Goal: Information Seeking & Learning: Compare options

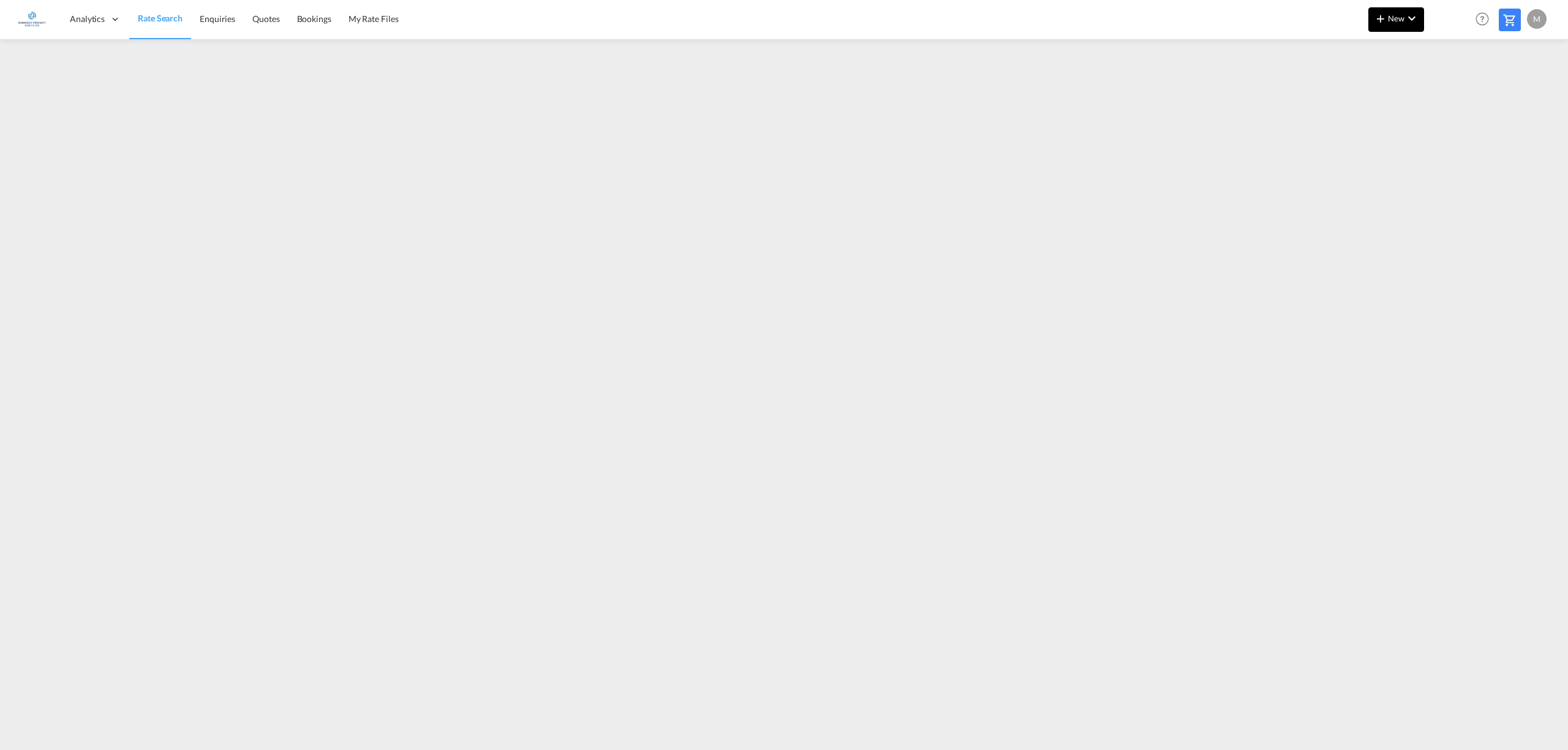
click at [1240, 20] on md-icon "icon-chevron-down" at bounding box center [1411, 18] width 14 height 14
click at [1240, 42] on div "Rates" at bounding box center [1381, 52] width 49 height 30
click at [1240, 90] on span "Ratesheet" at bounding box center [1447, 92] width 14 height 24
click at [1240, 26] on button "New" at bounding box center [1396, 20] width 55 height 24
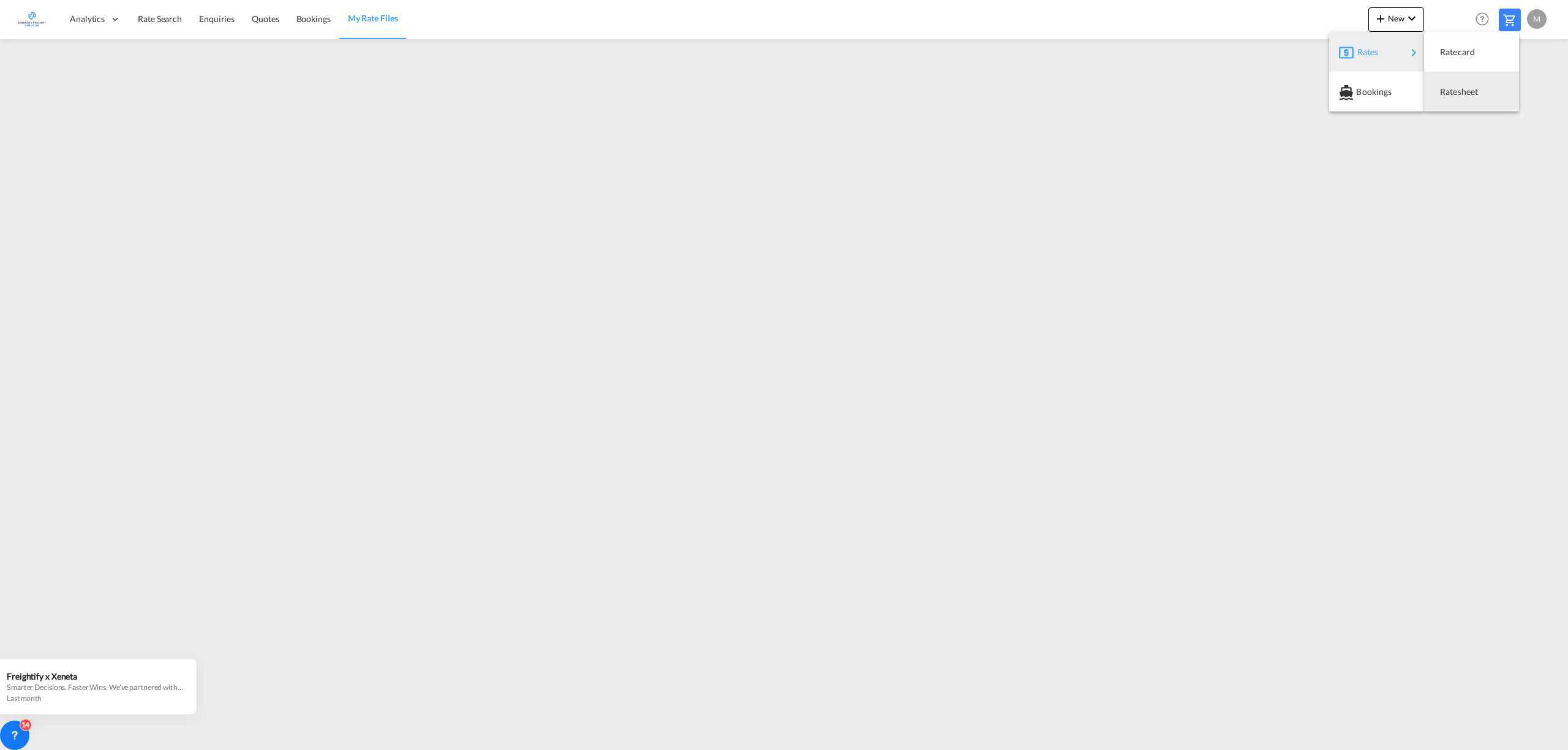
click at [1240, 248] on md-backdrop at bounding box center [784, 375] width 1568 height 750
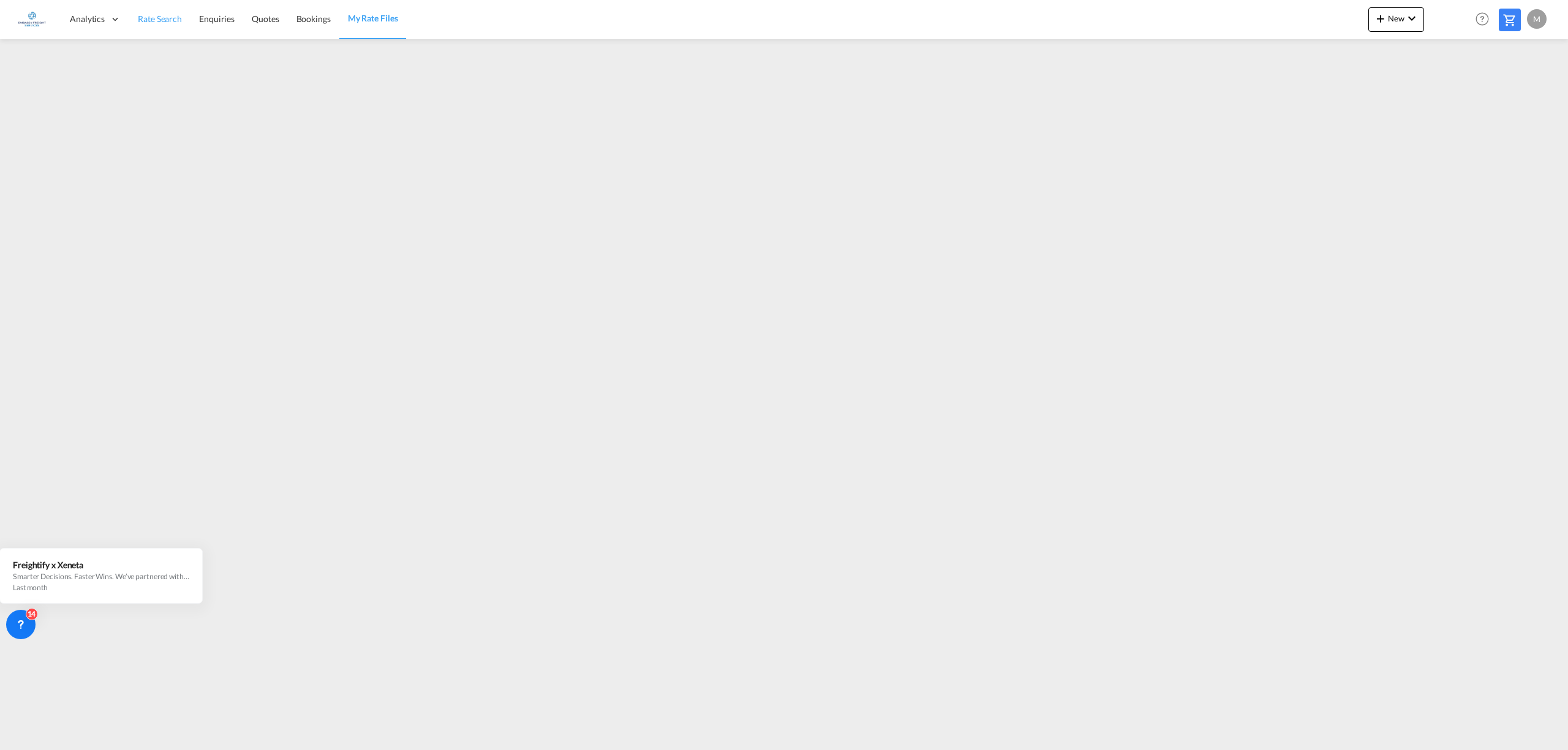
click at [151, 17] on span "Rate Search" at bounding box center [160, 19] width 44 height 11
